Goal: Navigation & Orientation: Find specific page/section

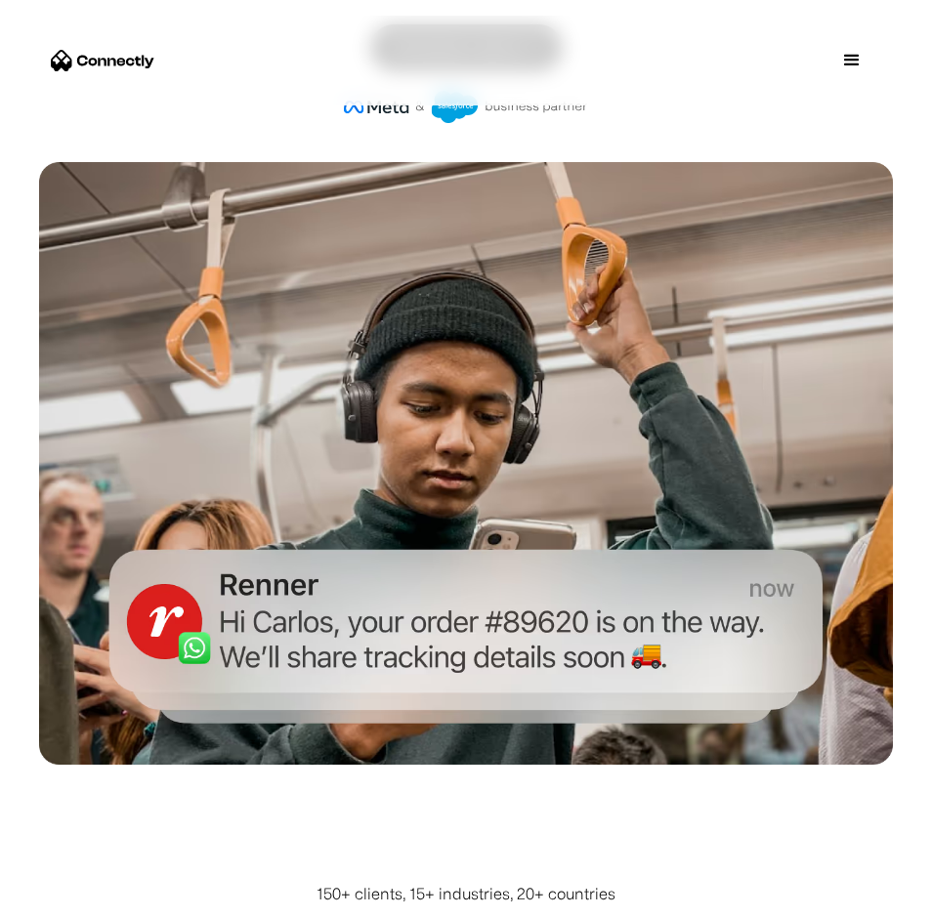
scroll to position [996, 0]
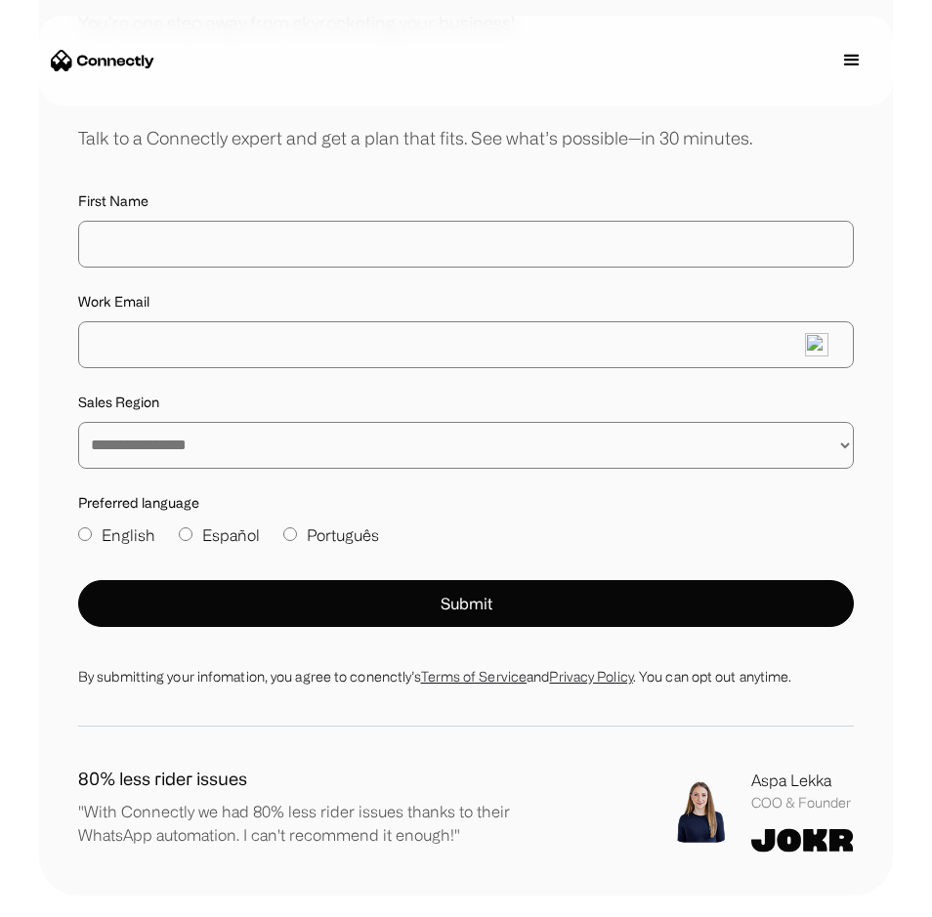
scroll to position [13262, 0]
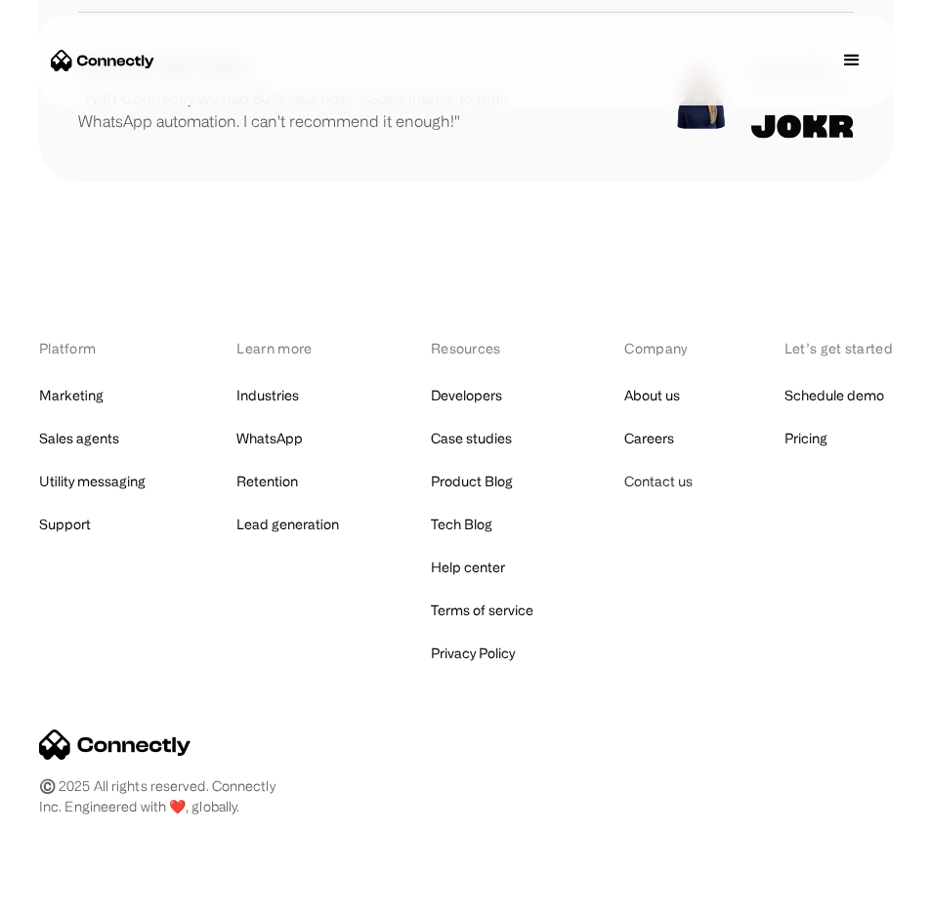
click at [670, 468] on link "Contact us" at bounding box center [658, 481] width 68 height 27
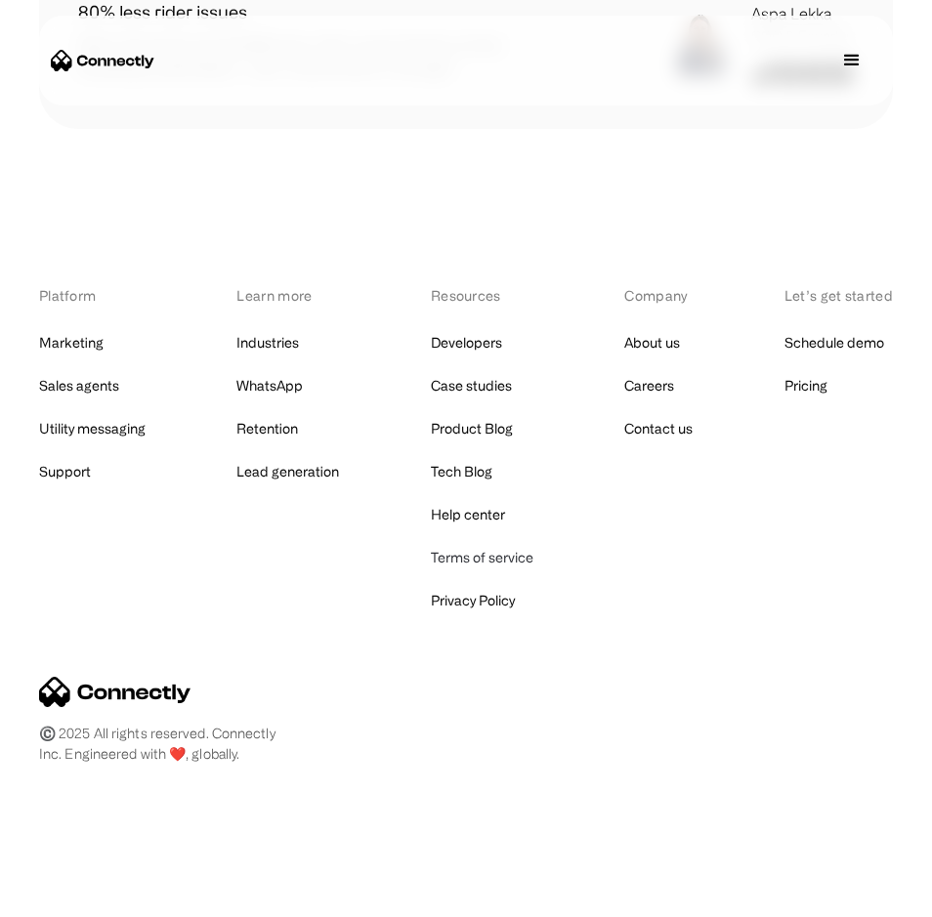
scroll to position [1486, 0]
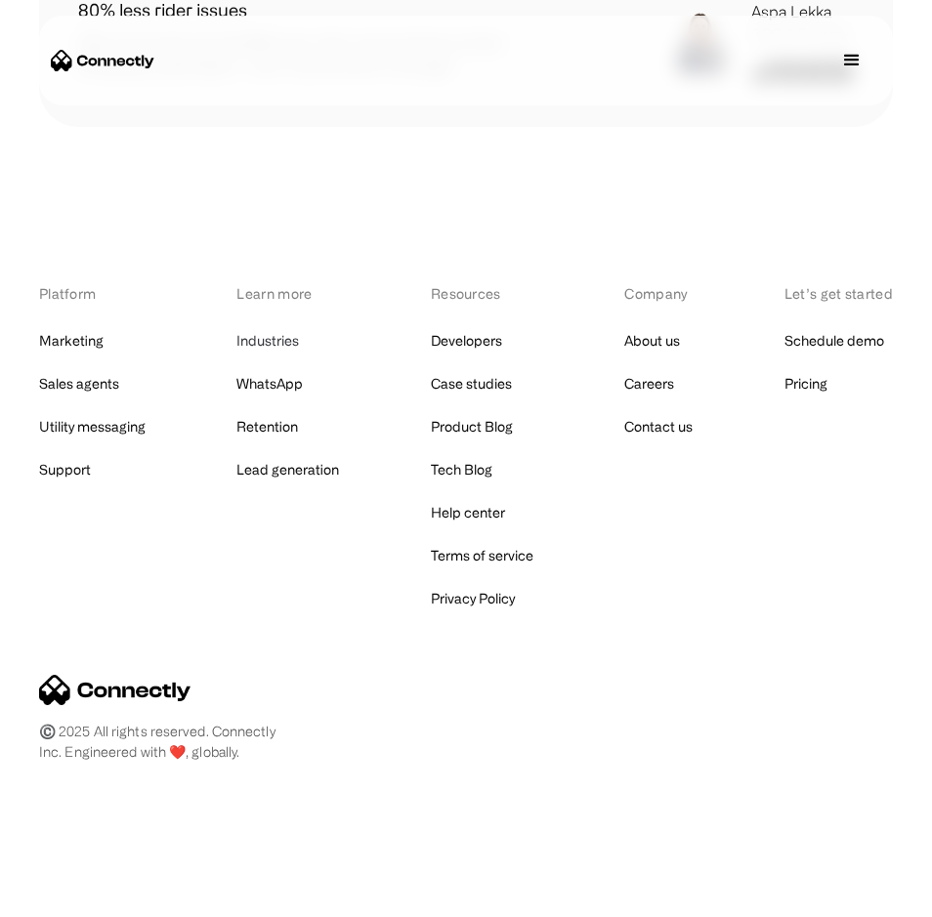
click at [274, 339] on link "Industries" at bounding box center [267, 340] width 63 height 27
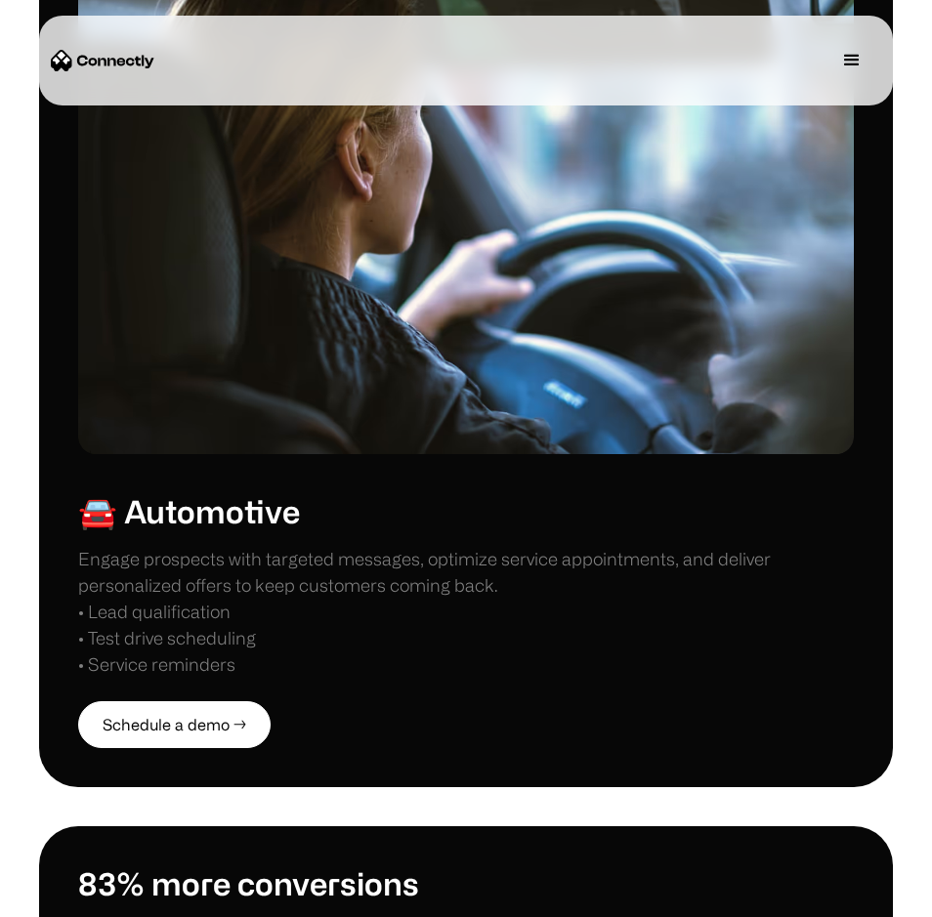
scroll to position [4917, 0]
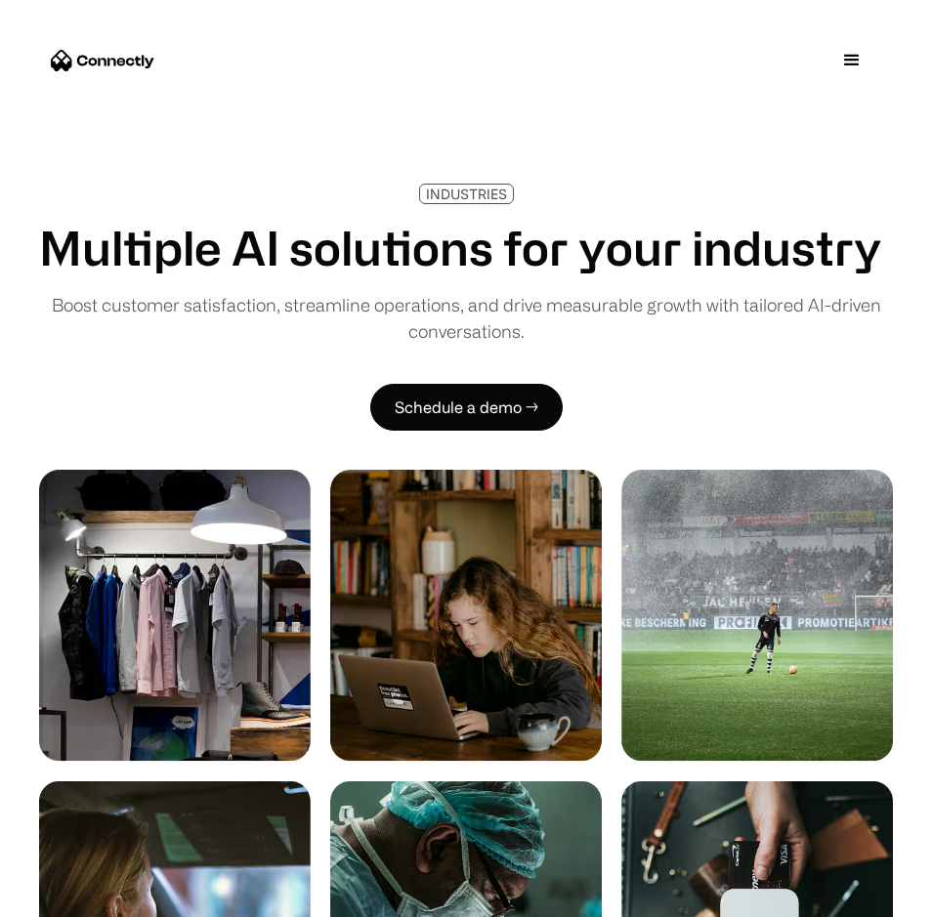
scroll to position [4917, 0]
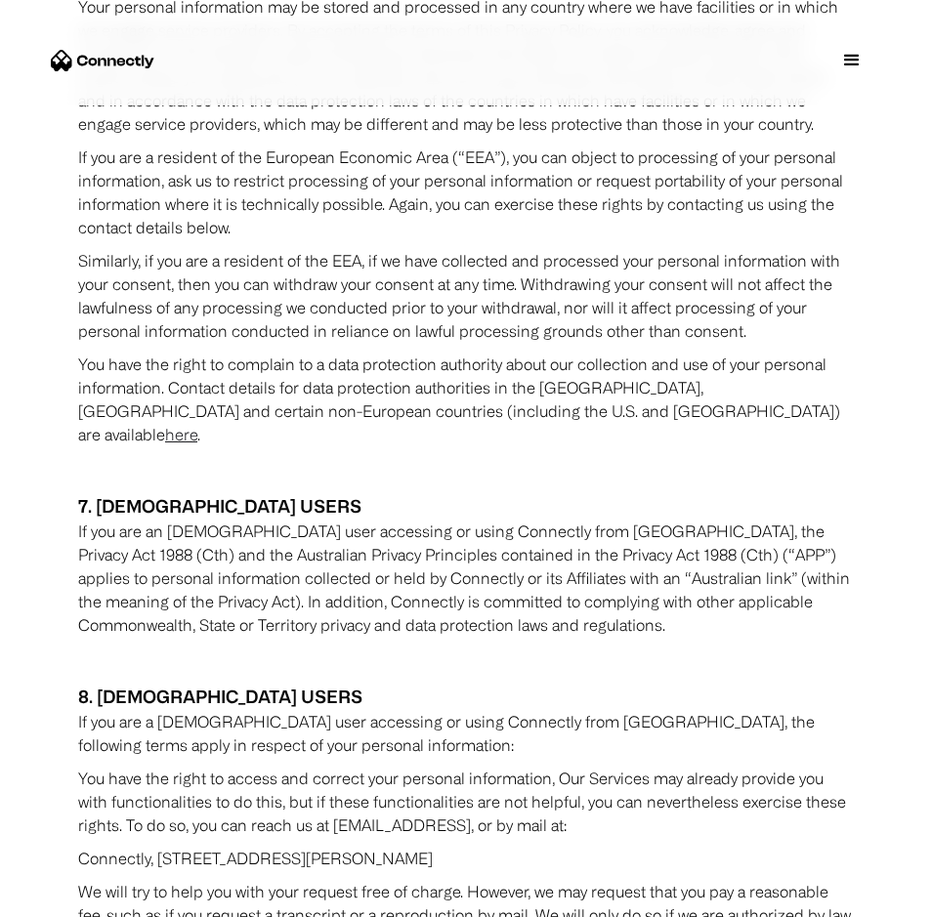
scroll to position [9564, 0]
